Goal: Find contact information: Obtain details needed to contact an individual or organization

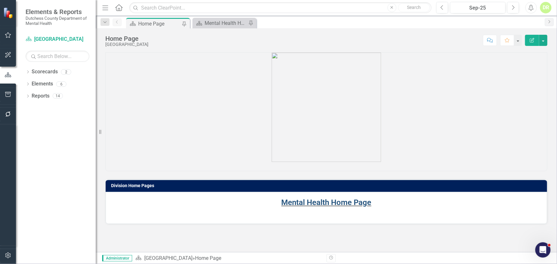
click at [316, 200] on link "Mental Health Home Page" at bounding box center [327, 202] width 90 height 9
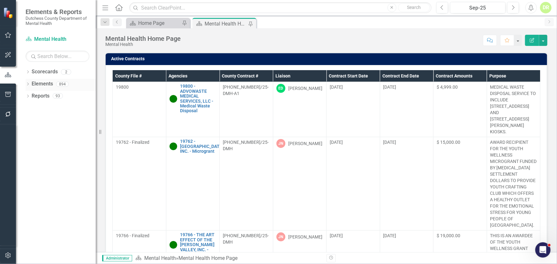
click at [44, 83] on link "Elements" at bounding box center [42, 83] width 21 height 7
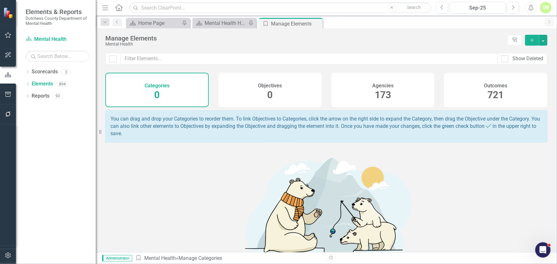
click at [382, 85] on h4 "Agencies" at bounding box center [382, 86] width 21 height 6
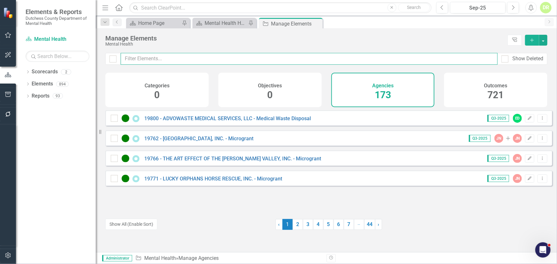
click at [136, 57] on input "text" at bounding box center [309, 59] width 377 height 12
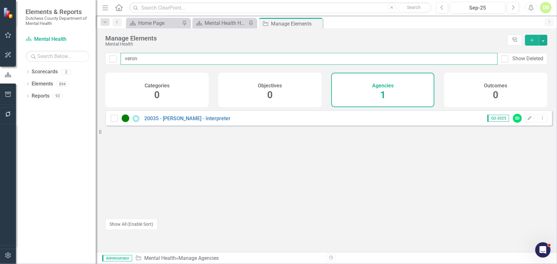
drag, startPoint x: 157, startPoint y: 60, endPoint x: -159, endPoint y: 98, distance: 318.7
click at [0, 98] on html "Elements & Reports Dutchess County Department of Mental Health Scorecard Mental…" at bounding box center [278, 132] width 557 height 264
drag, startPoint x: 147, startPoint y: 57, endPoint x: 22, endPoint y: 49, distance: 125.1
click at [24, 49] on div "Elements & Reports Dutchess County Department of Mental Health Scorecard Mental…" at bounding box center [278, 132] width 557 height 264
click at [168, 55] on input "aper" at bounding box center [309, 59] width 377 height 12
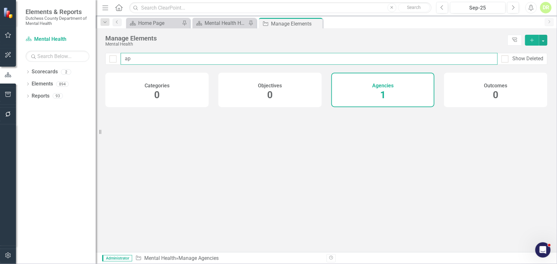
type input "a"
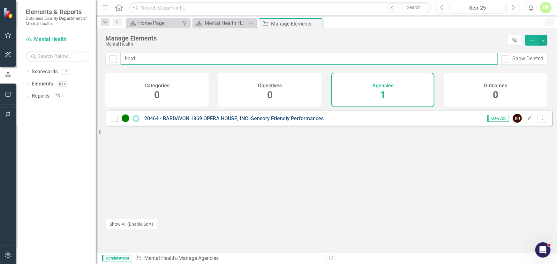
type input "bard"
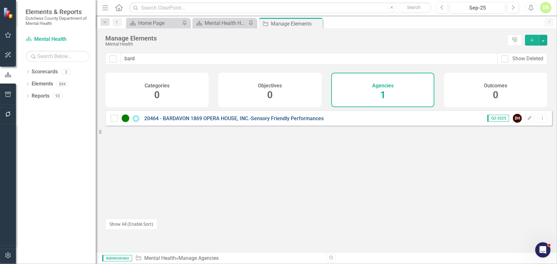
click at [198, 120] on link "20464 - BARDAVON 1869 OPERA HOUSE, INC.-Sensory Friendly Performances" at bounding box center [233, 119] width 179 height 6
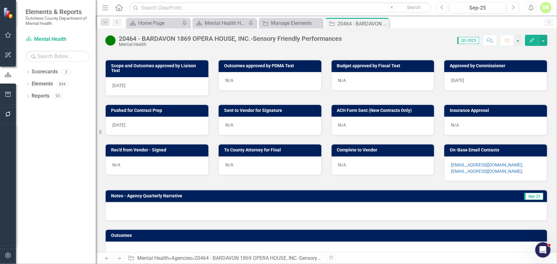
scroll to position [238, 0]
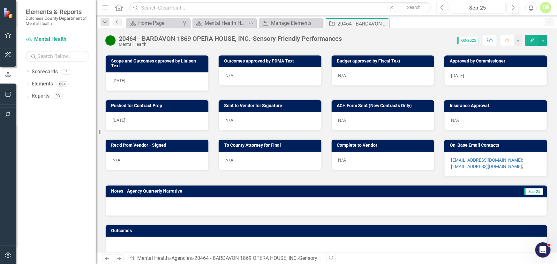
click at [512, 162] on div "[EMAIL_ADDRESS][DOMAIN_NAME]; [EMAIL_ADDRESS][DOMAIN_NAME] ;" at bounding box center [495, 164] width 103 height 25
click at [507, 160] on p "[EMAIL_ADDRESS][DOMAIN_NAME]; [EMAIL_ADDRESS][DOMAIN_NAME] ;" at bounding box center [495, 163] width 89 height 13
click at [506, 160] on div "[EMAIL_ADDRESS][DOMAIN_NAME]; [EMAIL_ADDRESS][DOMAIN_NAME] ;" at bounding box center [495, 164] width 103 height 25
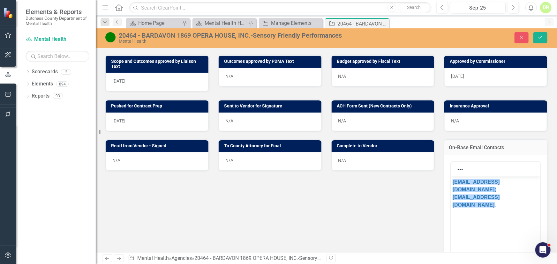
scroll to position [0, 0]
drag, startPoint x: 519, startPoint y: 193, endPoint x: 418, endPoint y: 174, distance: 102.4
click at [451, 177] on html "[EMAIL_ADDRESS][DOMAIN_NAME]; [EMAIL_ADDRESS][DOMAIN_NAME] ;" at bounding box center [495, 225] width 89 height 96
copy p "[EMAIL_ADDRESS][DOMAIN_NAME]; [EMAIL_ADDRESS][DOMAIN_NAME] ;"
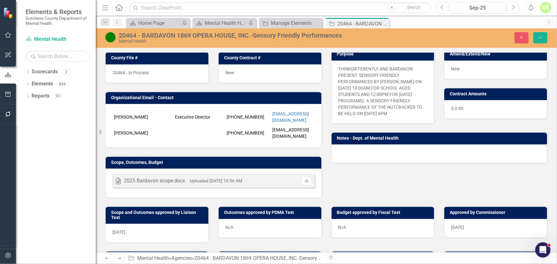
scroll to position [145, 0]
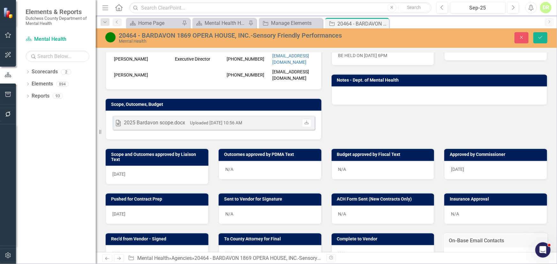
click at [268, 206] on div "N/A" at bounding box center [270, 215] width 103 height 19
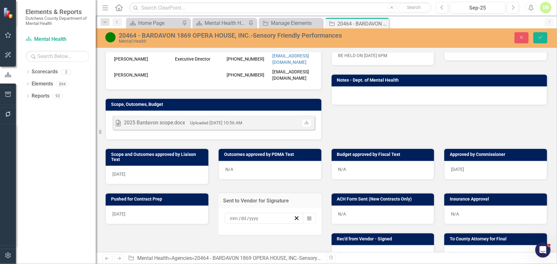
click at [268, 209] on div "/ / Calendar" at bounding box center [269, 222] width 103 height 27
click at [307, 216] on icon "Calendar" at bounding box center [309, 218] width 4 height 4
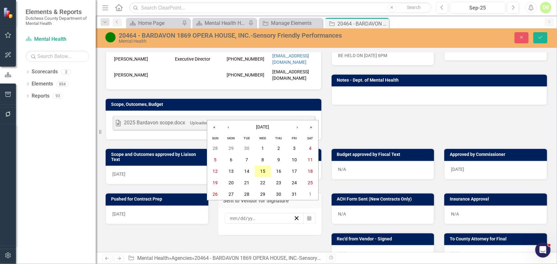
click at [263, 171] on abbr "15" at bounding box center [262, 171] width 5 height 5
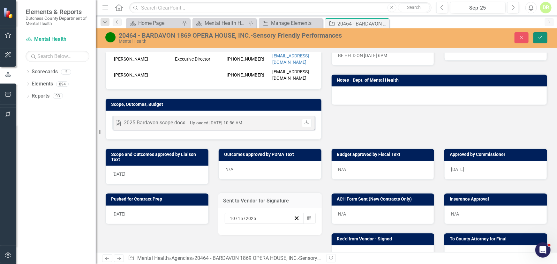
click at [543, 37] on button "Save" at bounding box center [541, 37] width 14 height 11
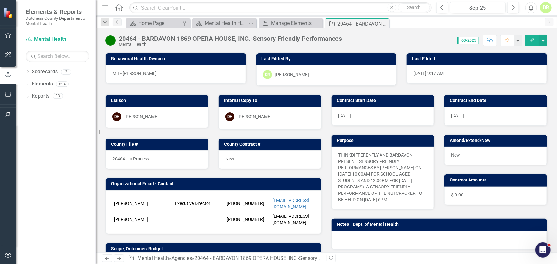
drag, startPoint x: 384, startPoint y: 24, endPoint x: 309, endPoint y: 54, distance: 80.7
click at [0, 0] on icon "Close" at bounding box center [0, 0] width 0 height 0
click at [319, 22] on icon "Close" at bounding box center [317, 23] width 6 height 5
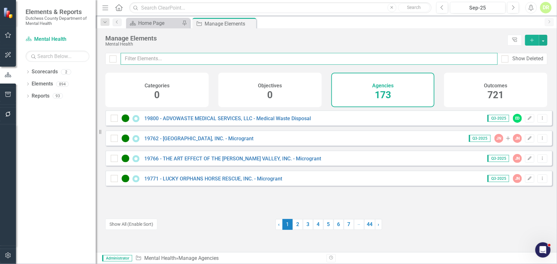
click at [143, 59] on input "text" at bounding box center [309, 59] width 377 height 12
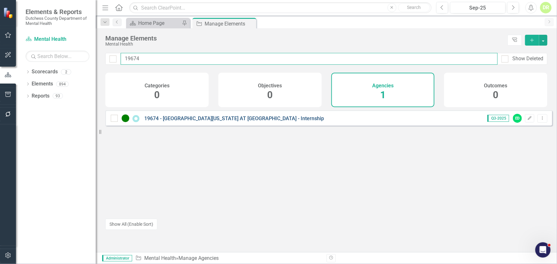
type input "19674"
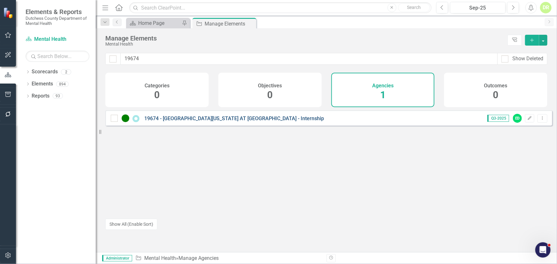
click at [194, 121] on link "19674 - [GEOGRAPHIC_DATA][US_STATE] AT [GEOGRAPHIC_DATA] - Internship" at bounding box center [234, 119] width 180 height 6
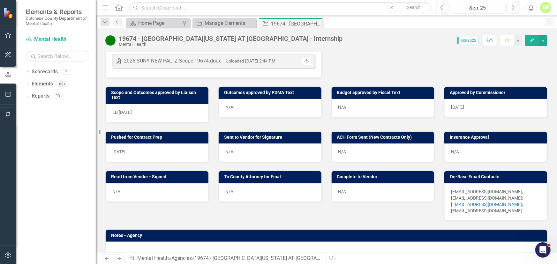
scroll to position [261, 0]
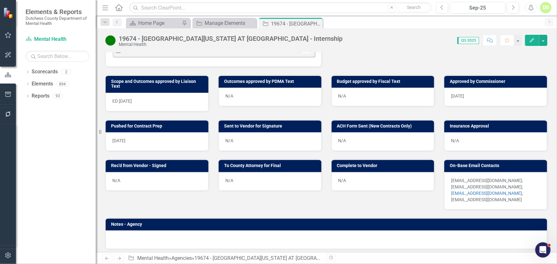
click at [505, 193] on p "[EMAIL_ADDRESS][DOMAIN_NAME]; [EMAIL_ADDRESS][DOMAIN_NAME]; [EMAIL_ADDRESS][DOM…" at bounding box center [495, 191] width 89 height 26
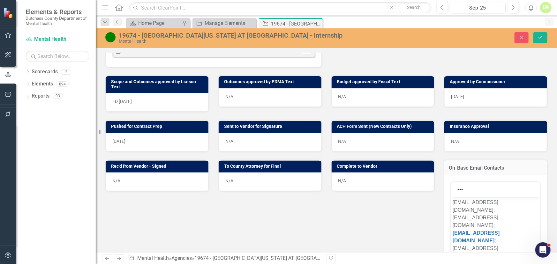
scroll to position [0, 0]
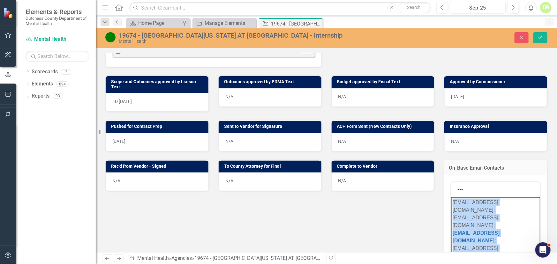
drag, startPoint x: 518, startPoint y: 231, endPoint x: 391, endPoint y: 152, distance: 149.5
click at [451, 197] on html "[EMAIL_ADDRESS][DOMAIN_NAME]; [EMAIL_ADDRESS][DOMAIN_NAME]; [EMAIL_ADDRESS][DOM…" at bounding box center [495, 245] width 89 height 96
copy p "[EMAIL_ADDRESS][DOMAIN_NAME]; [EMAIL_ADDRESS][DOMAIN_NAME]; [EMAIL_ADDRESS][DOM…"
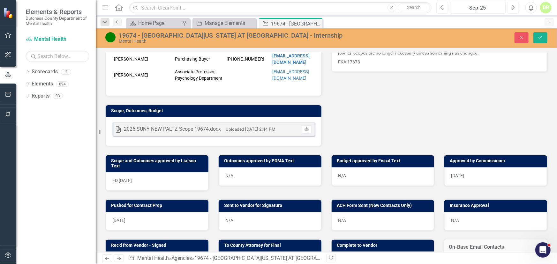
scroll to position [203, 0]
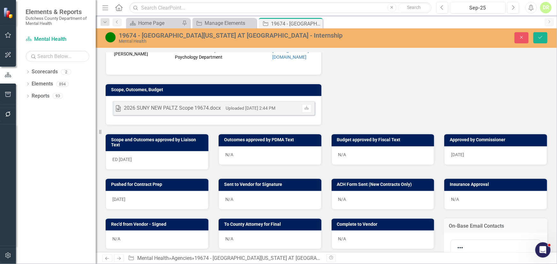
click at [237, 197] on div "N/A" at bounding box center [270, 200] width 103 height 19
click at [236, 195] on div "N/A" at bounding box center [270, 200] width 103 height 19
click at [241, 198] on div "N/A" at bounding box center [270, 200] width 103 height 19
click at [240, 197] on div "N/A" at bounding box center [270, 200] width 103 height 19
click at [240, 196] on div "N/A" at bounding box center [270, 200] width 103 height 19
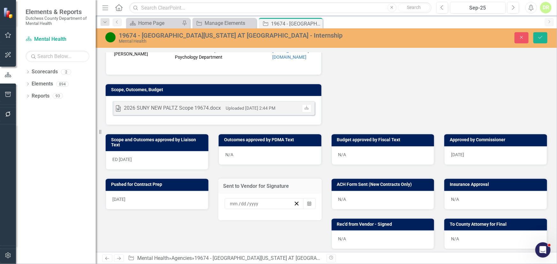
click at [240, 195] on div "/ / Calendar" at bounding box center [269, 207] width 103 height 27
click at [307, 202] on icon "Calendar" at bounding box center [309, 204] width 4 height 4
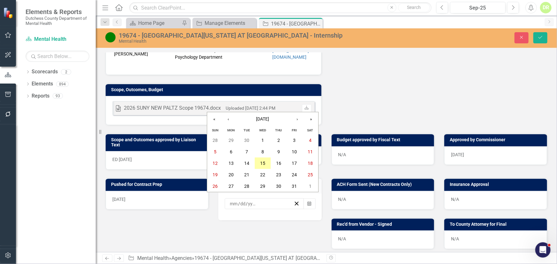
drag, startPoint x: 263, startPoint y: 164, endPoint x: 277, endPoint y: 154, distance: 17.1
click at [267, 160] on button "15" at bounding box center [263, 163] width 16 height 11
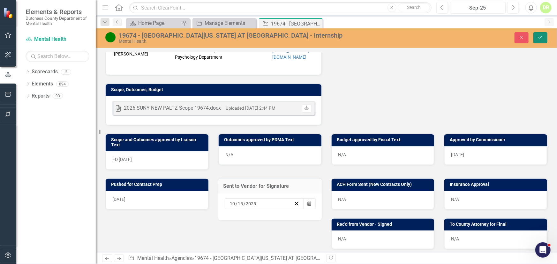
click at [541, 38] on icon "Save" at bounding box center [541, 37] width 6 height 4
